Goal: Navigation & Orientation: Find specific page/section

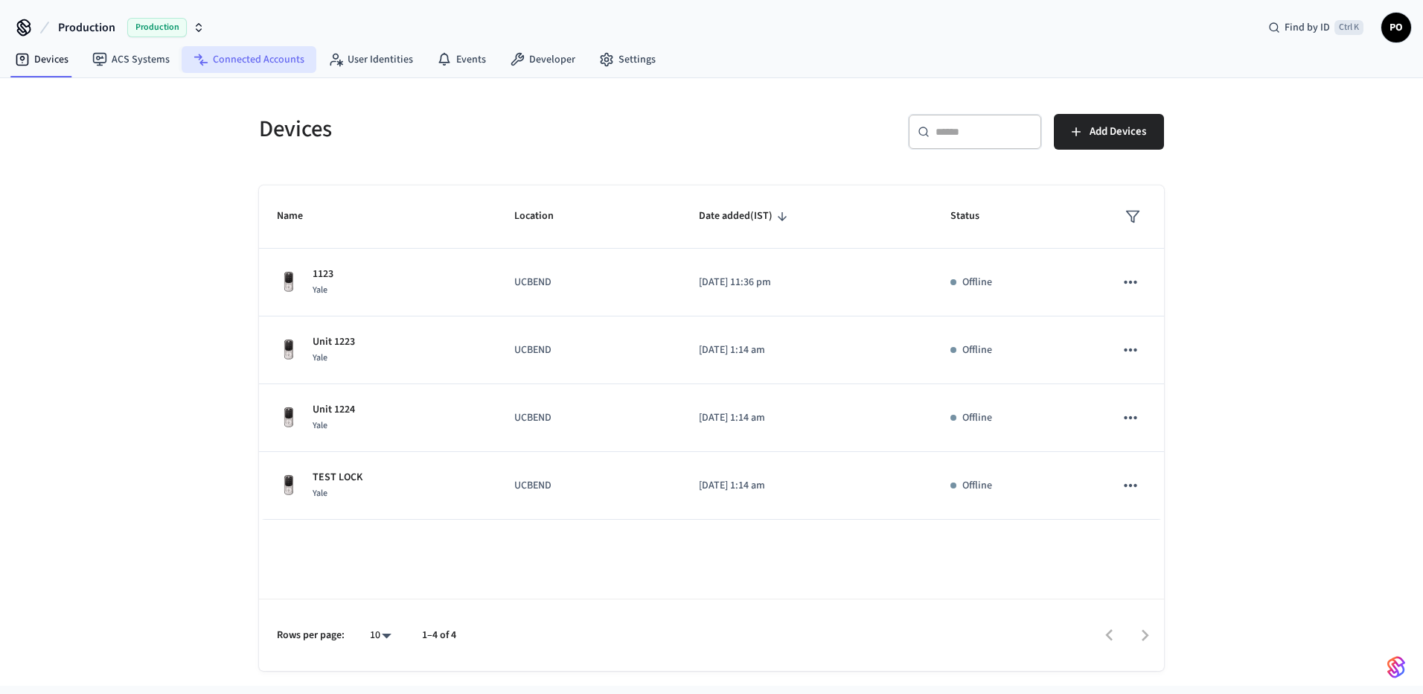
click at [298, 57] on link "Connected Accounts" at bounding box center [249, 59] width 135 height 27
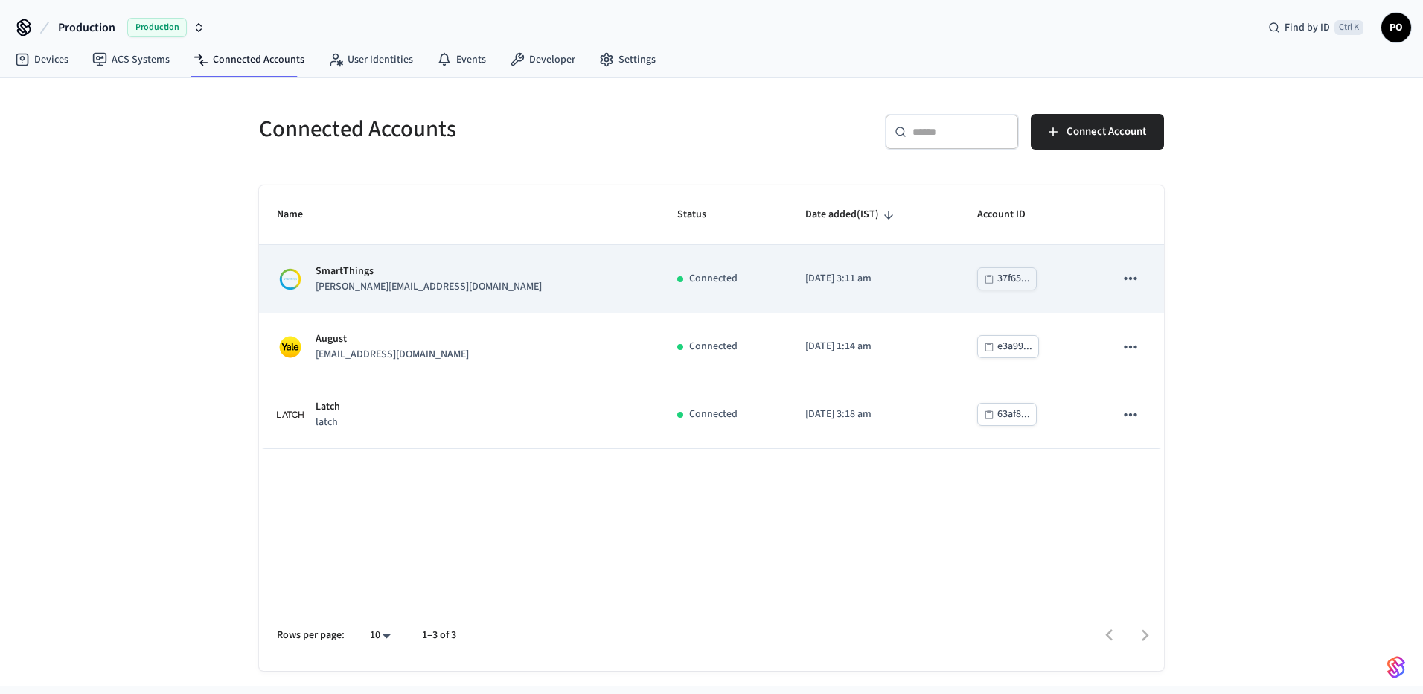
click at [480, 278] on div "SmartThings [PERSON_NAME][EMAIL_ADDRESS][DOMAIN_NAME]" at bounding box center [459, 279] width 365 height 31
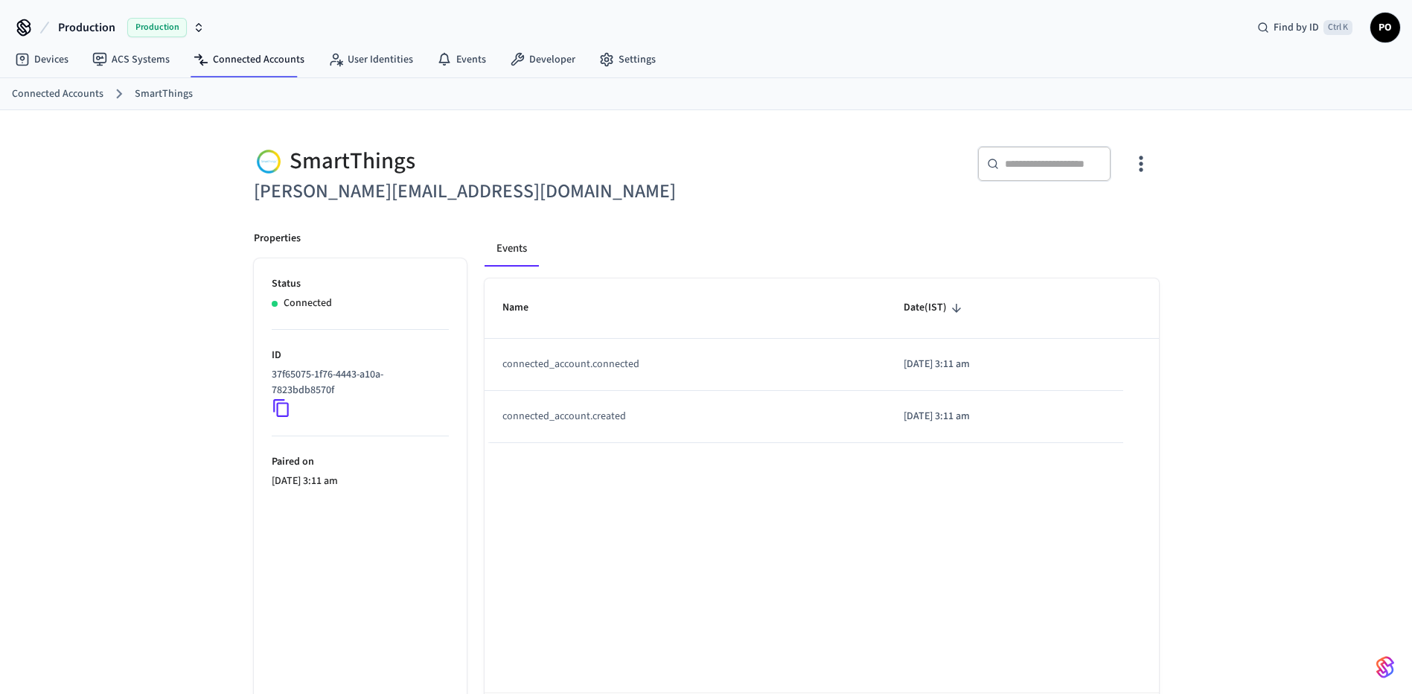
click at [30, 93] on link "Connected Accounts" at bounding box center [58, 94] width 92 height 16
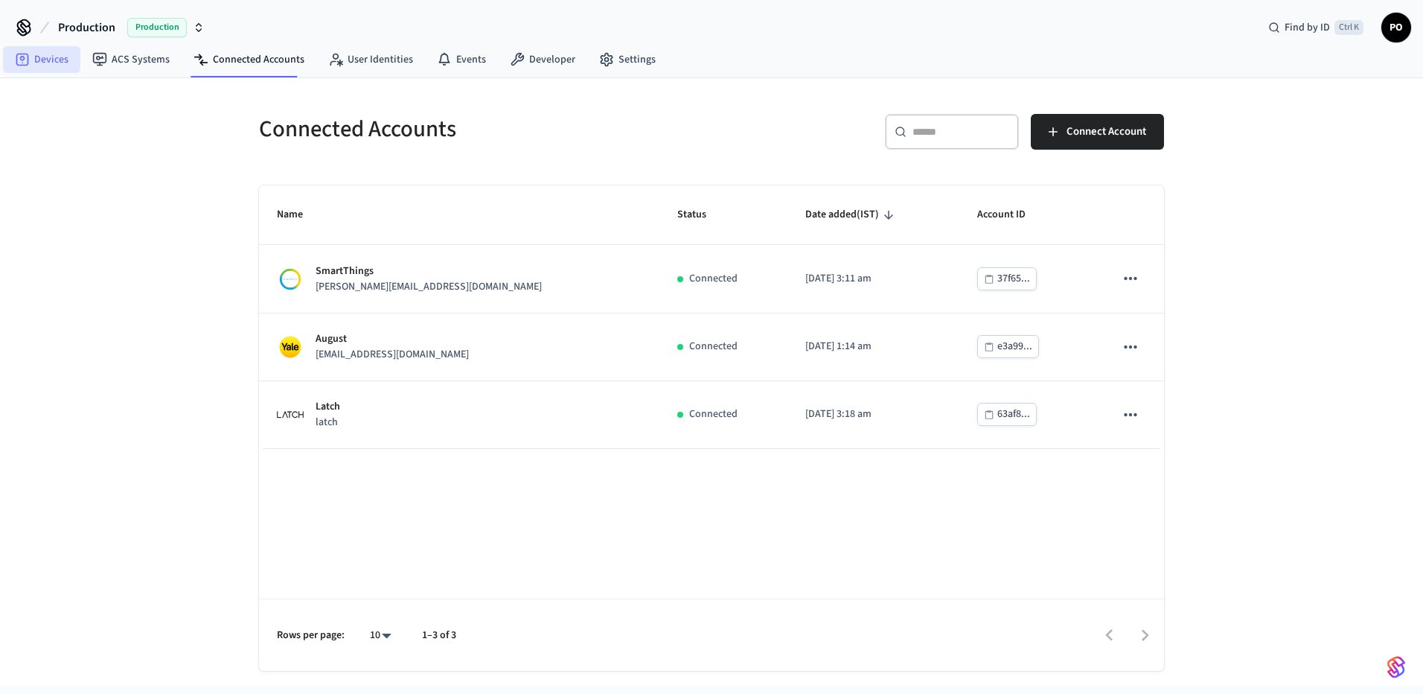
click at [28, 68] on link "Devices" at bounding box center [41, 59] width 77 height 27
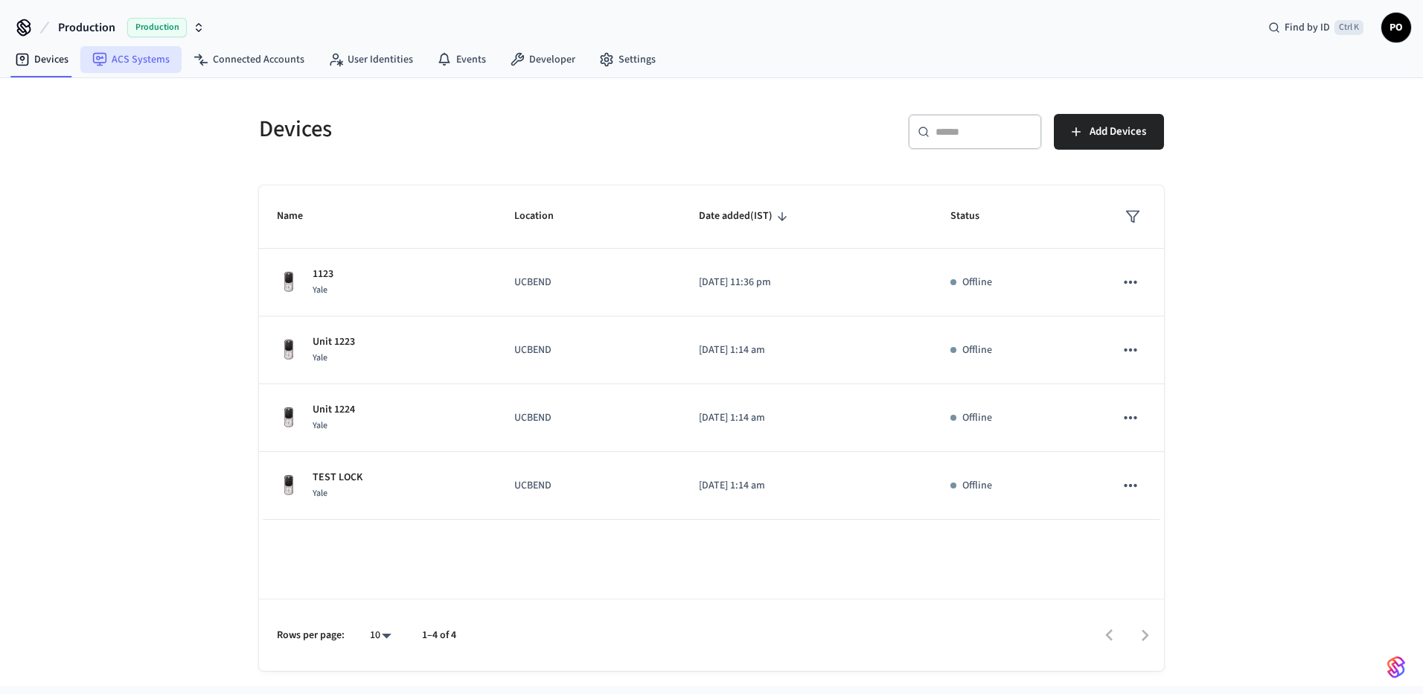
click at [130, 72] on link "ACS Systems" at bounding box center [130, 59] width 101 height 27
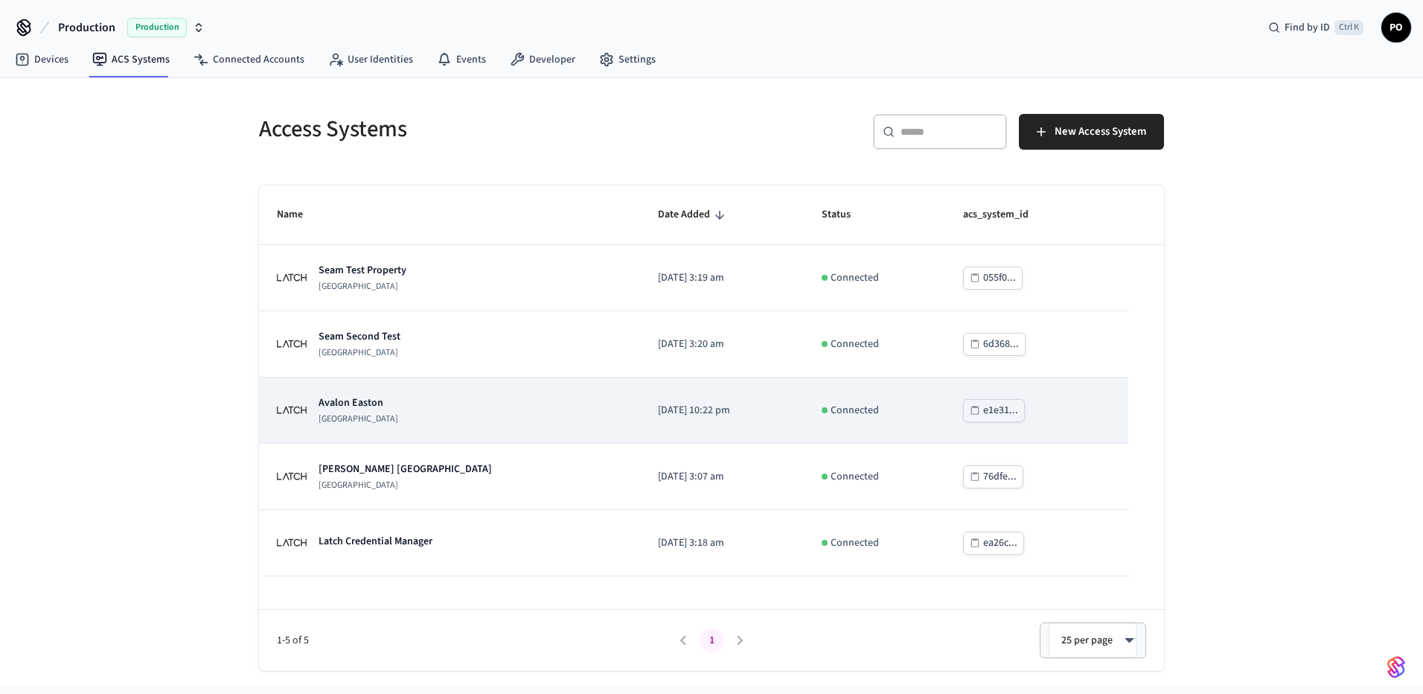
click at [468, 415] on div "[GEOGRAPHIC_DATA]" at bounding box center [449, 410] width 345 height 30
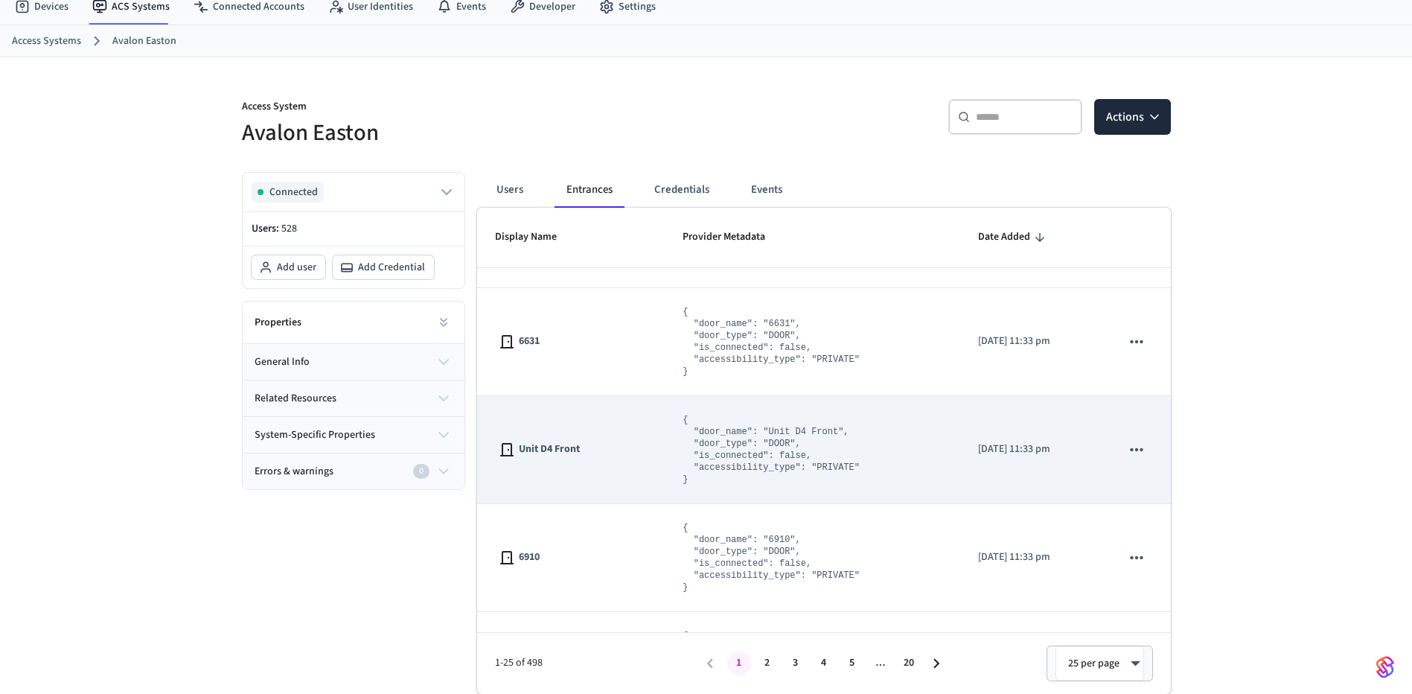
scroll to position [670, 0]
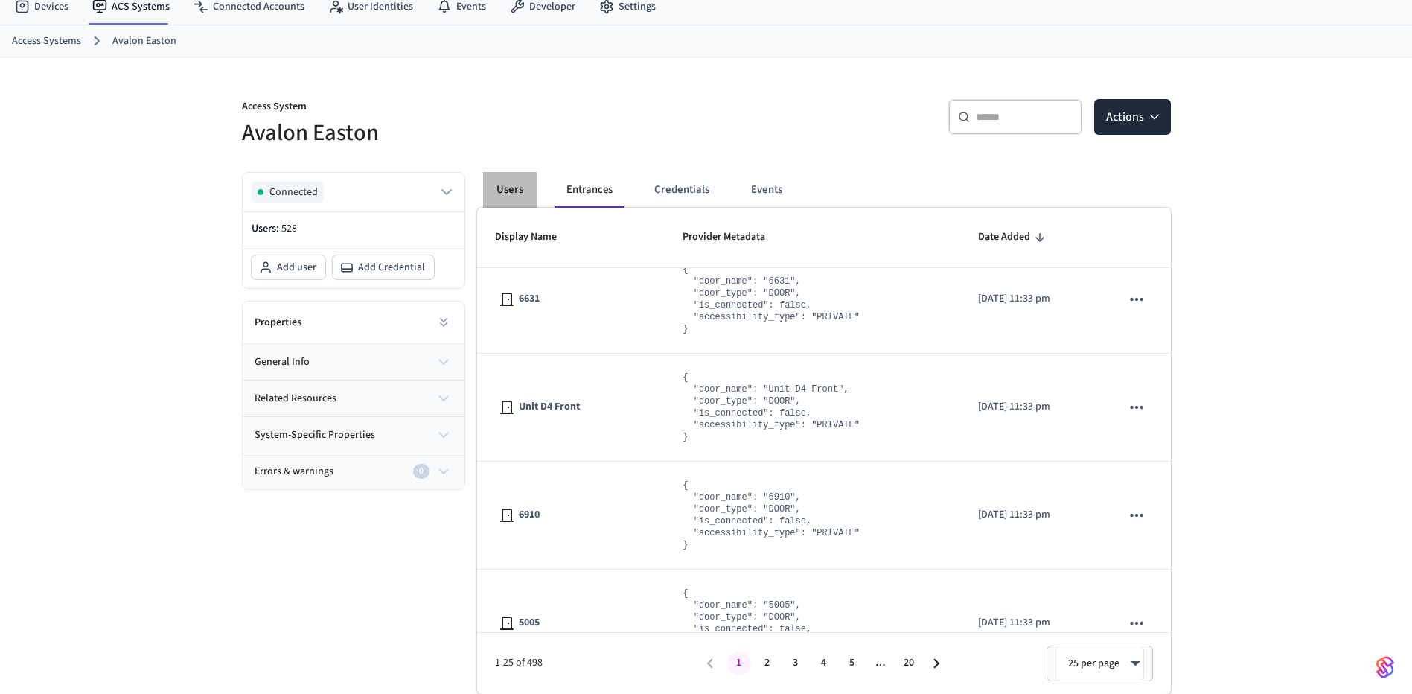
click at [502, 189] on button "Users" at bounding box center [510, 190] width 54 height 36
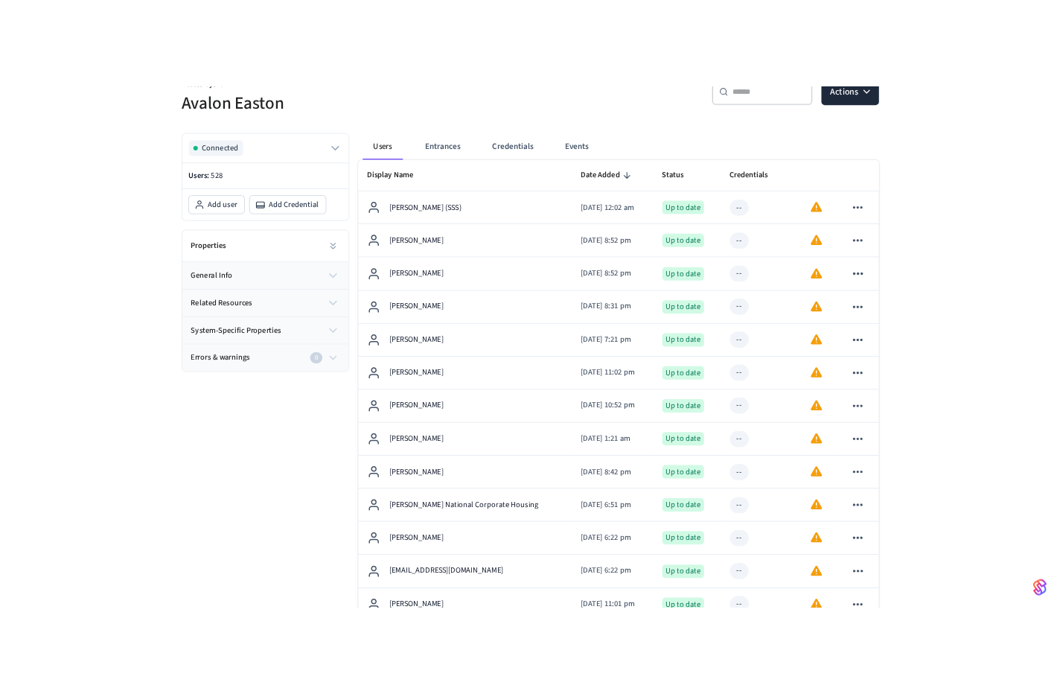
scroll to position [0, 0]
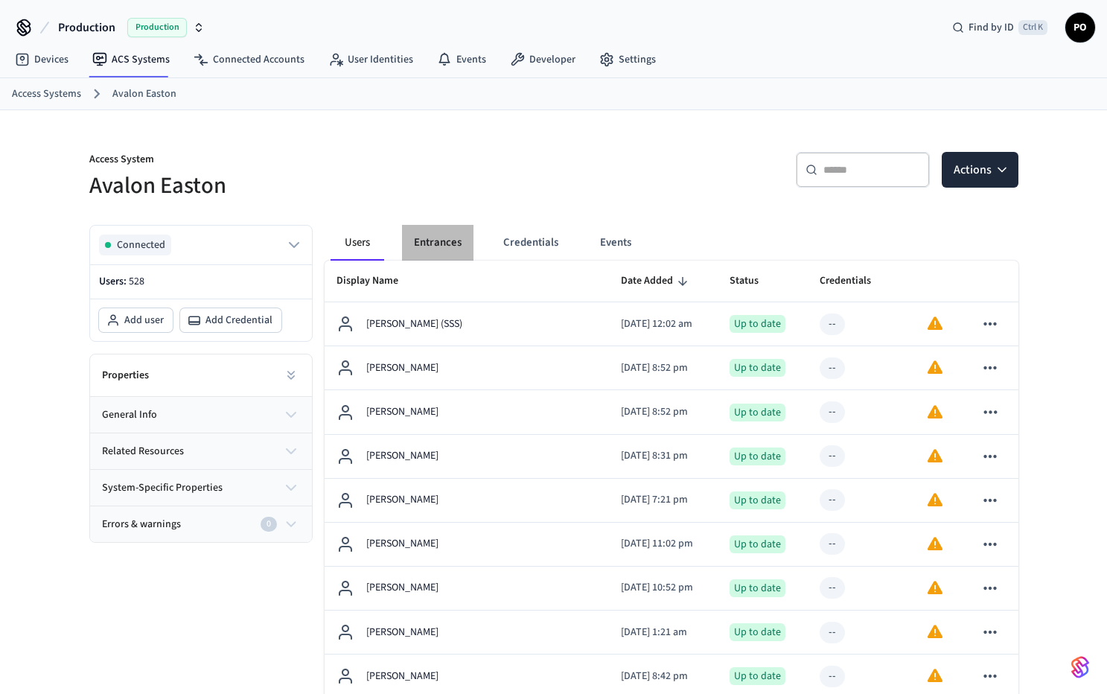
click at [441, 234] on button "Entrances" at bounding box center [437, 243] width 71 height 36
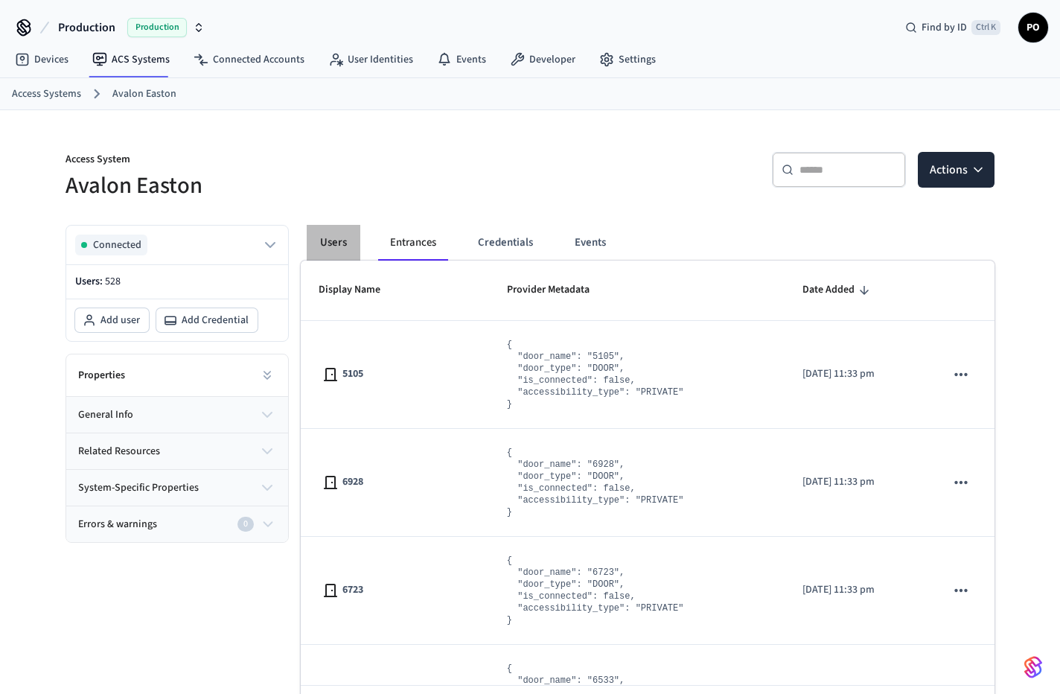
click at [329, 243] on button "Users" at bounding box center [334, 243] width 54 height 36
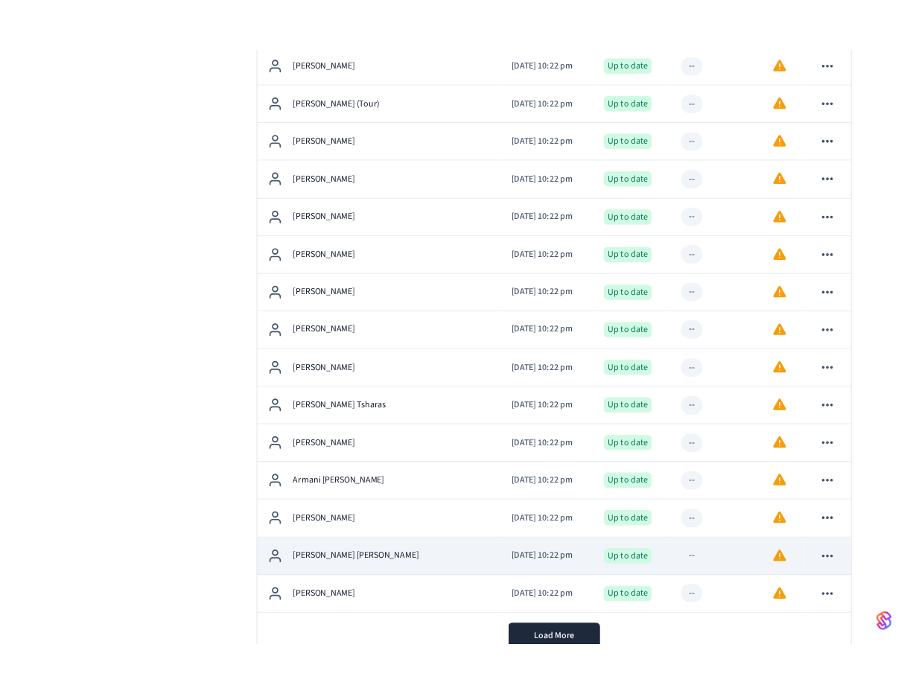
scroll to position [1902, 0]
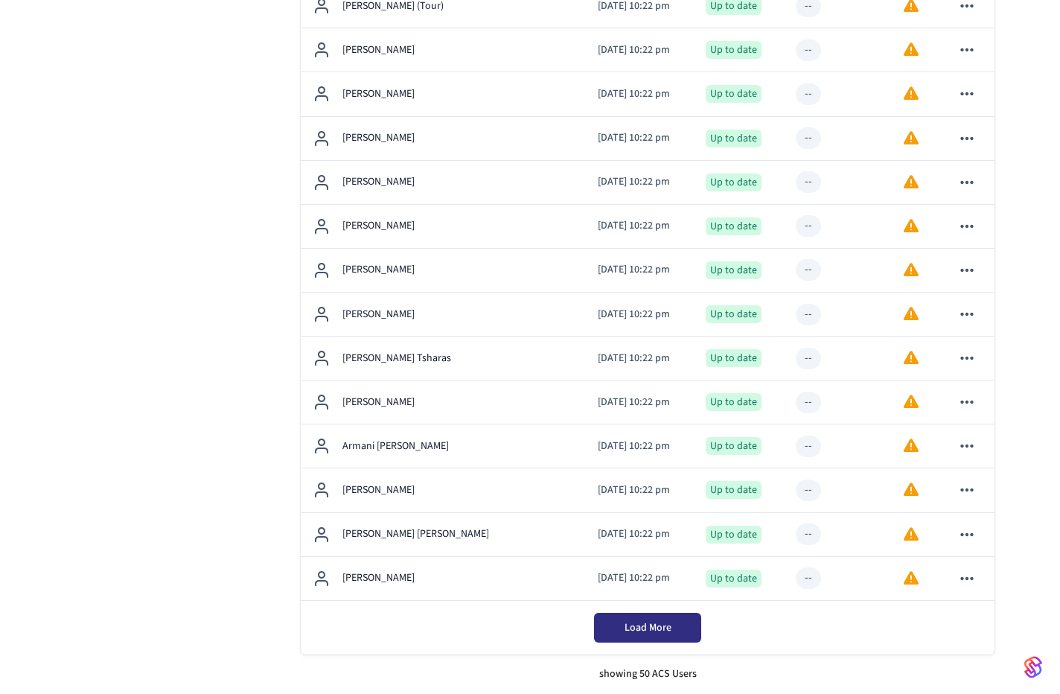
click at [619, 635] on button "Load More" at bounding box center [647, 628] width 107 height 30
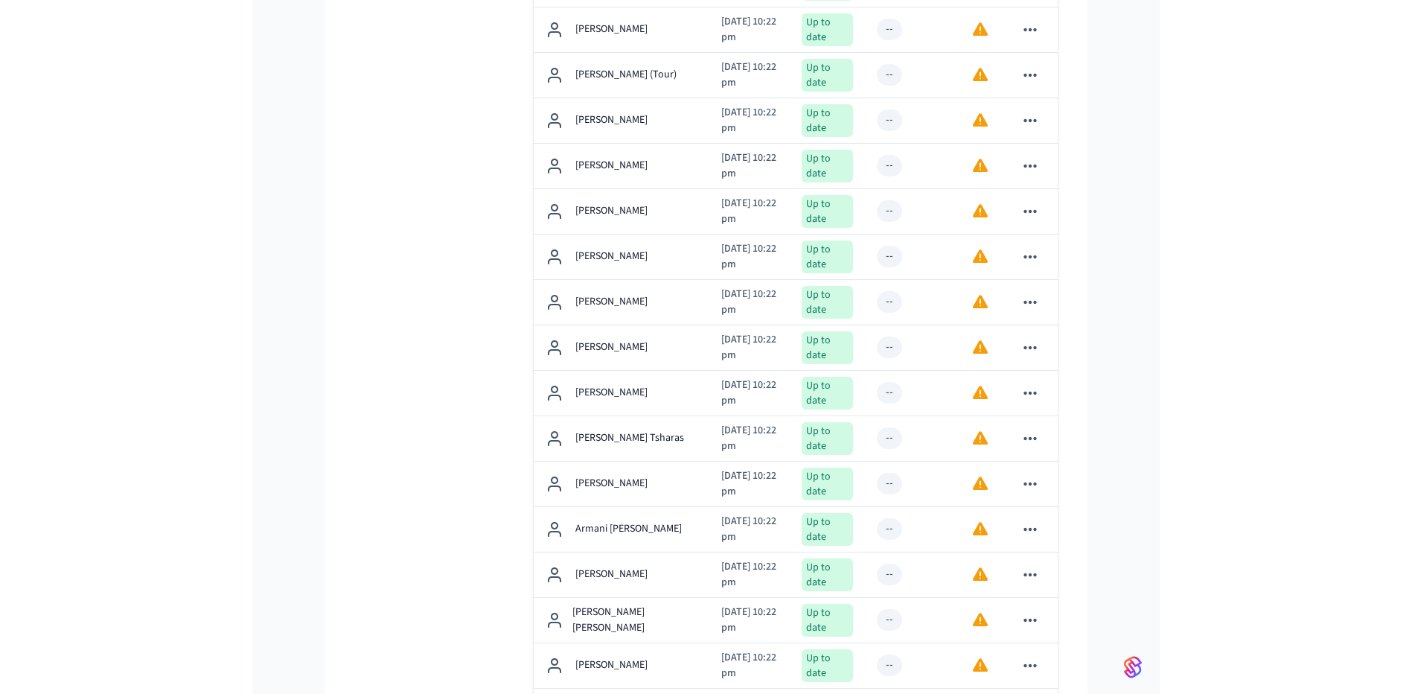
scroll to position [0, 0]
